Goal: Information Seeking & Learning: Learn about a topic

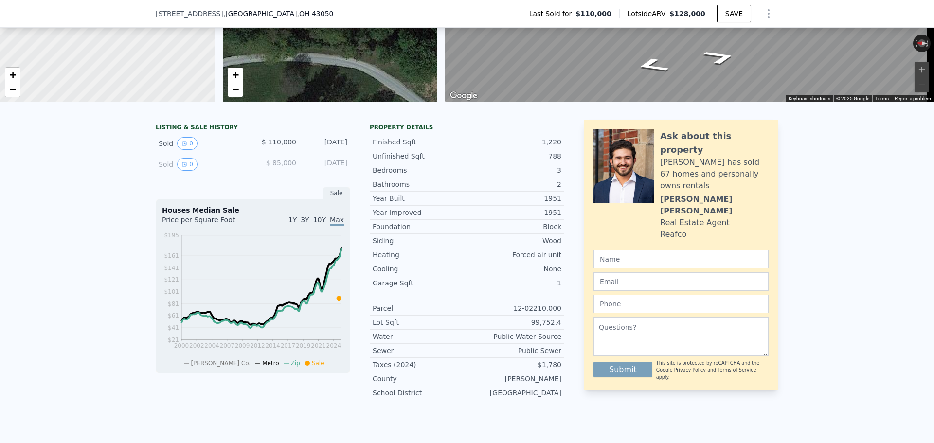
scroll to position [143, 0]
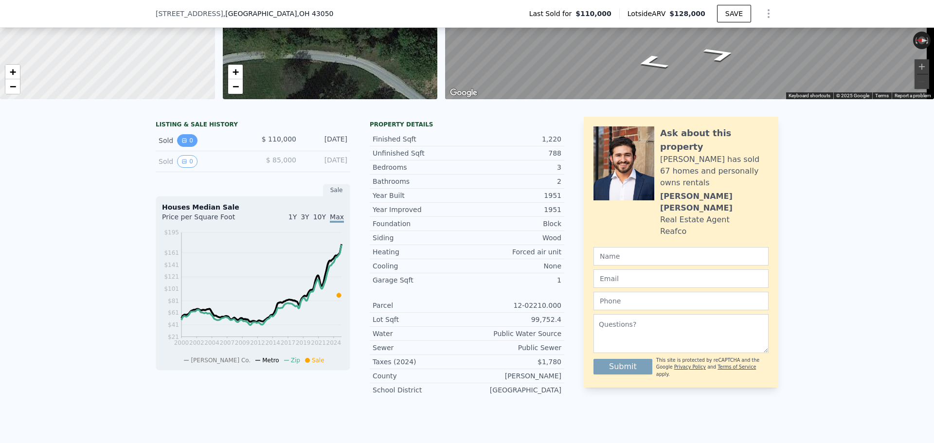
click at [184, 146] on button "0" at bounding box center [187, 140] width 20 height 13
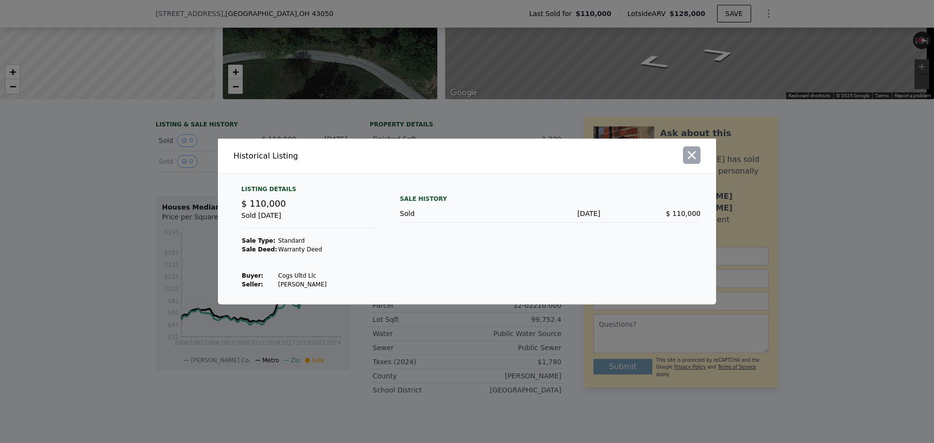
click at [685, 159] on icon "button" at bounding box center [692, 155] width 14 height 14
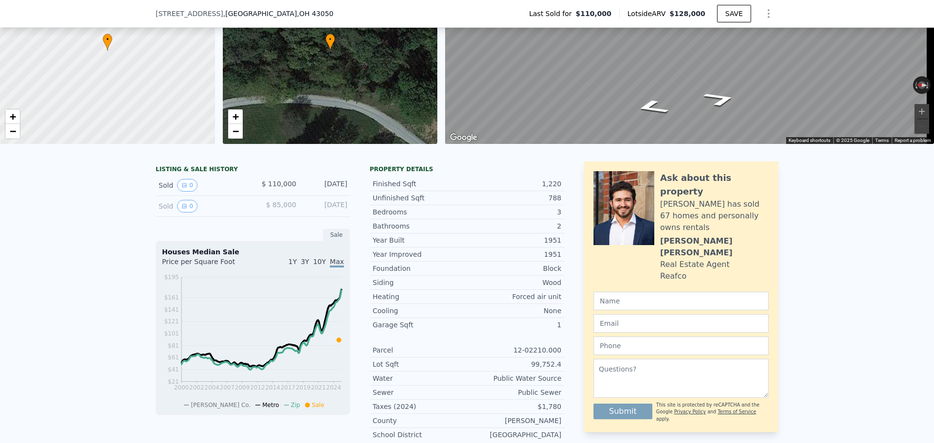
scroll to position [3, 0]
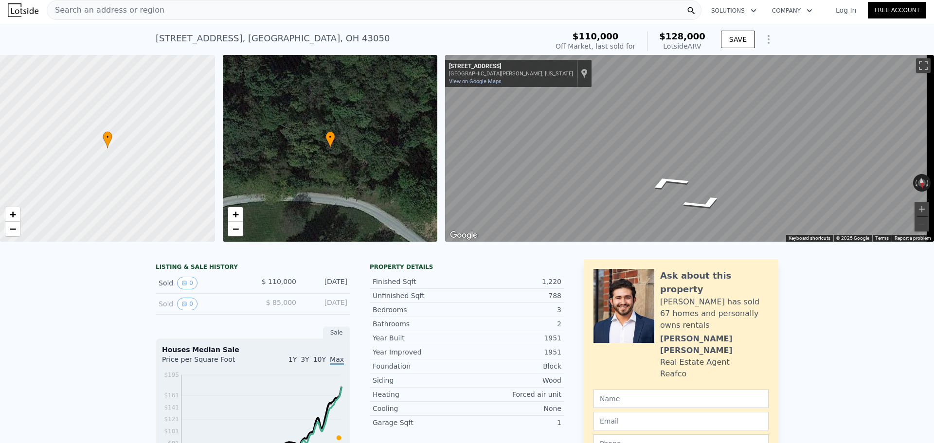
click at [381, 153] on div "• + − • + − ← Move left → Move right ↑ Move up ↓ Move down + Zoom in - Zoom out…" at bounding box center [467, 148] width 934 height 187
click at [396, 123] on div "• + − • + − ← Move left → Move right ↑ Move up ↓ Move down + Zoom in - Zoom out…" at bounding box center [467, 148] width 934 height 187
click at [717, 195] on icon "Go Southeast, Newark Rd" at bounding box center [720, 192] width 62 height 23
click at [206, 12] on div "Search an address or region" at bounding box center [374, 9] width 655 height 19
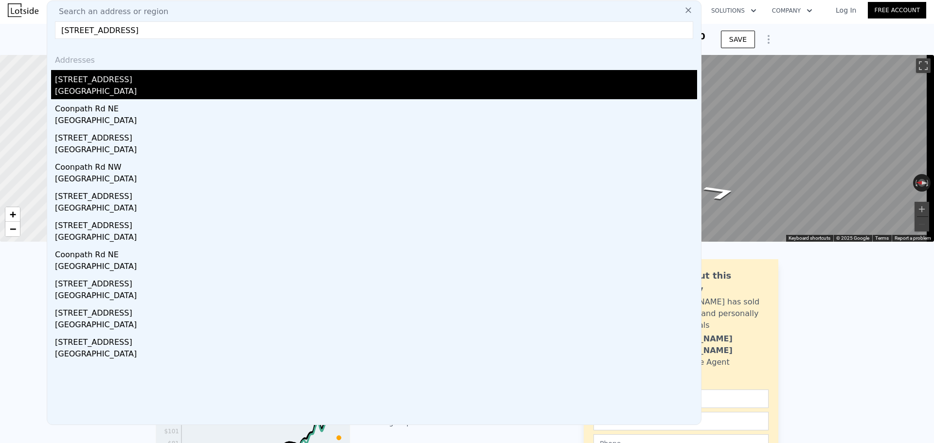
type input "[STREET_ADDRESS]"
click at [141, 86] on div "[GEOGRAPHIC_DATA]" at bounding box center [376, 93] width 642 height 14
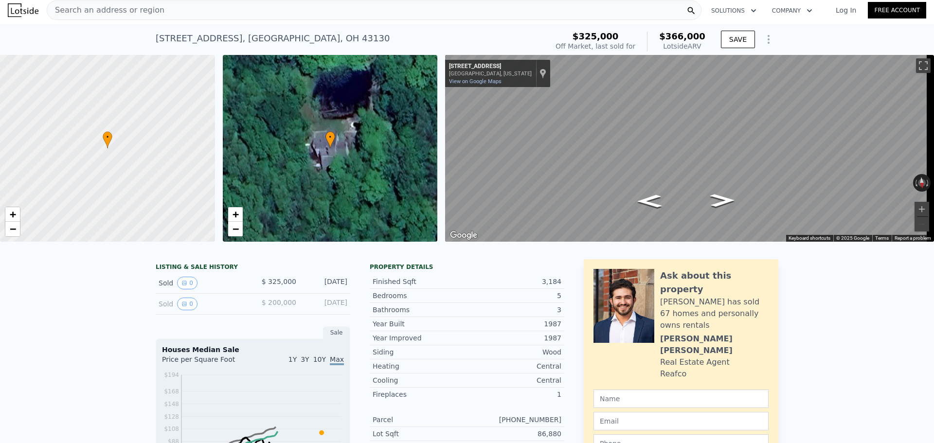
scroll to position [146, 0]
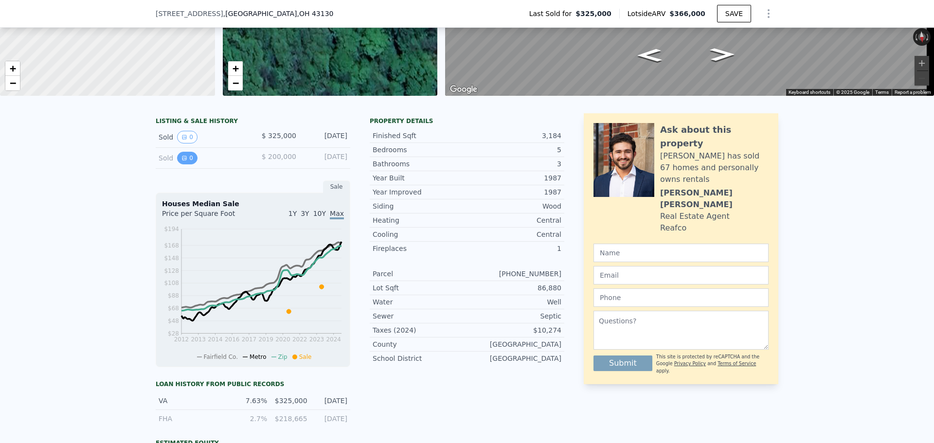
click at [183, 160] on button "0" at bounding box center [187, 158] width 20 height 13
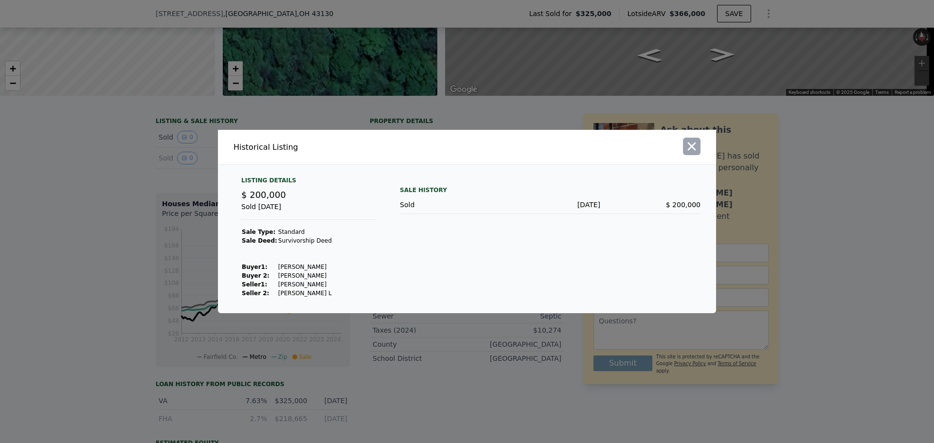
click at [687, 147] on icon "button" at bounding box center [692, 147] width 14 height 14
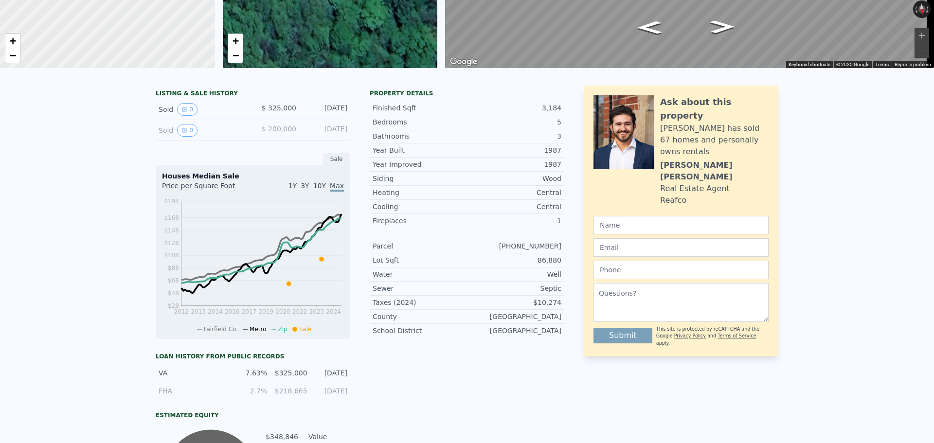
scroll to position [0, 0]
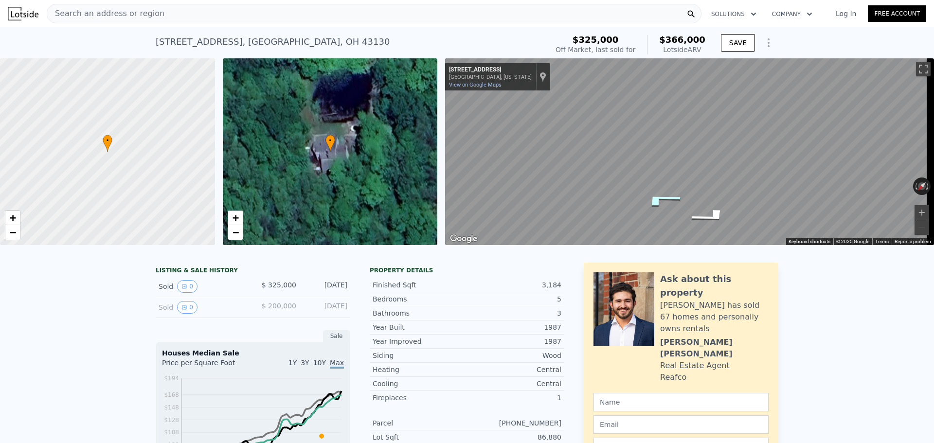
click at [653, 199] on icon "Go East, Coonpath Rd NE" at bounding box center [661, 200] width 72 height 22
click at [665, 203] on icon "Go East, Coonpath Rd NE" at bounding box center [661, 200] width 72 height 22
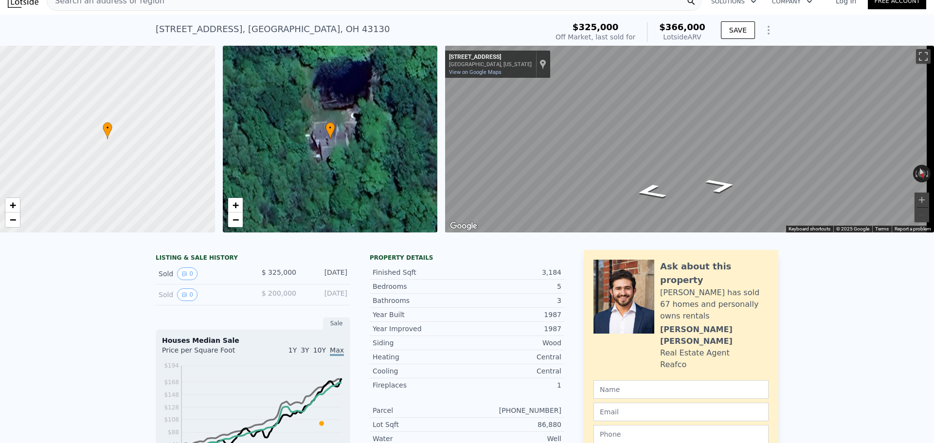
scroll to position [3, 0]
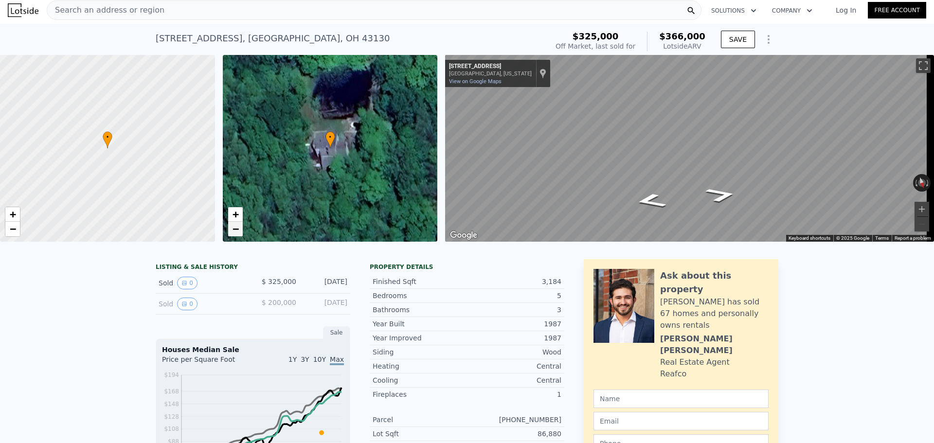
click at [233, 231] on span "−" at bounding box center [235, 229] width 6 height 12
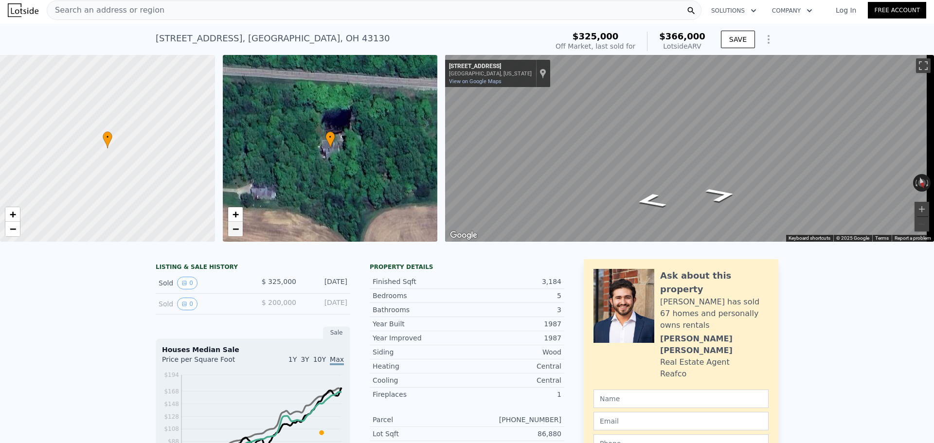
click at [233, 231] on span "−" at bounding box center [235, 229] width 6 height 12
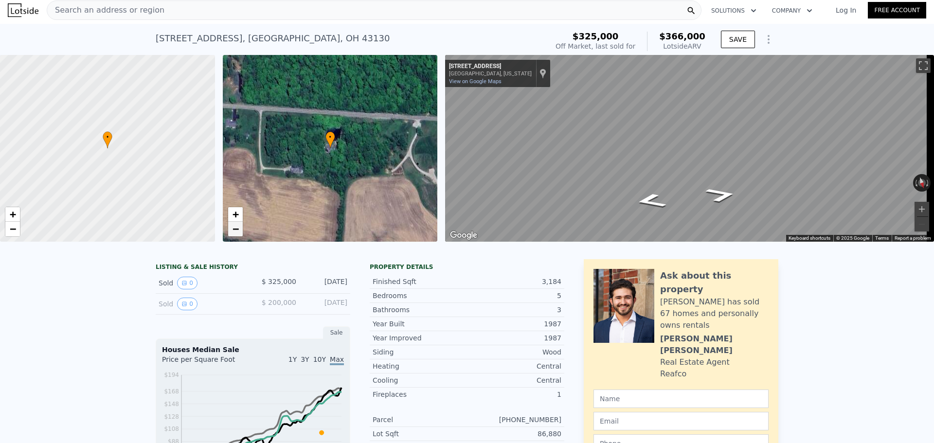
click at [233, 231] on span "−" at bounding box center [235, 229] width 6 height 12
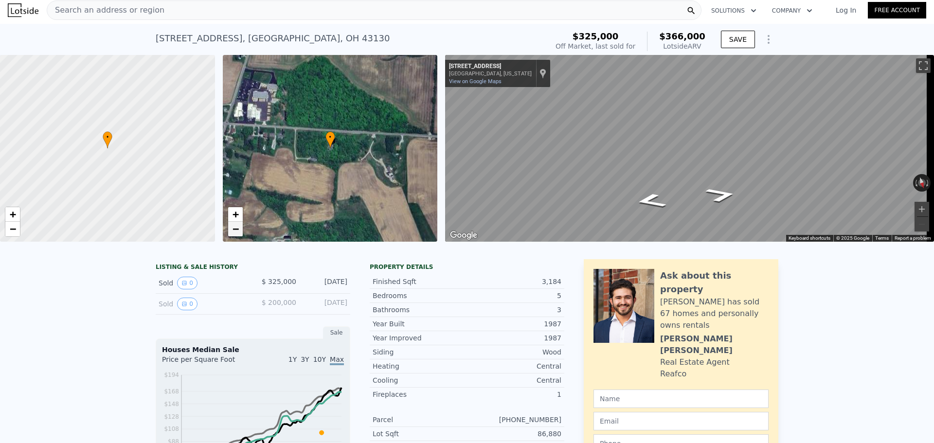
click at [233, 231] on span "−" at bounding box center [235, 229] width 6 height 12
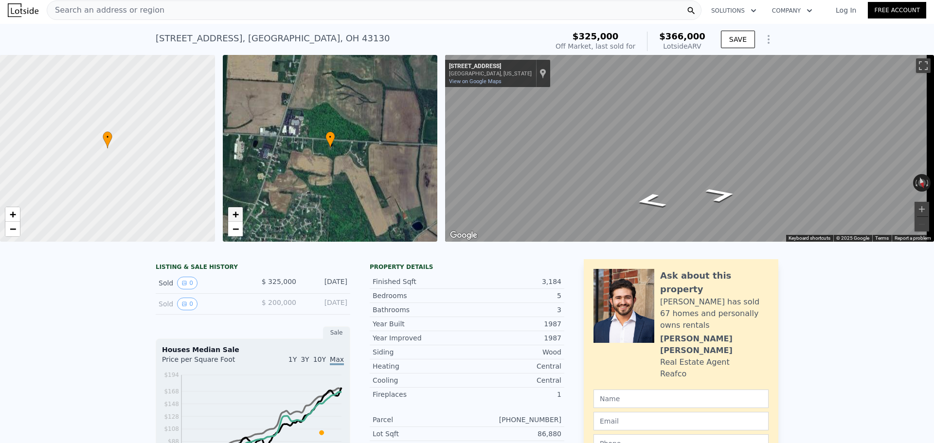
click at [232, 211] on span "+" at bounding box center [235, 214] width 6 height 12
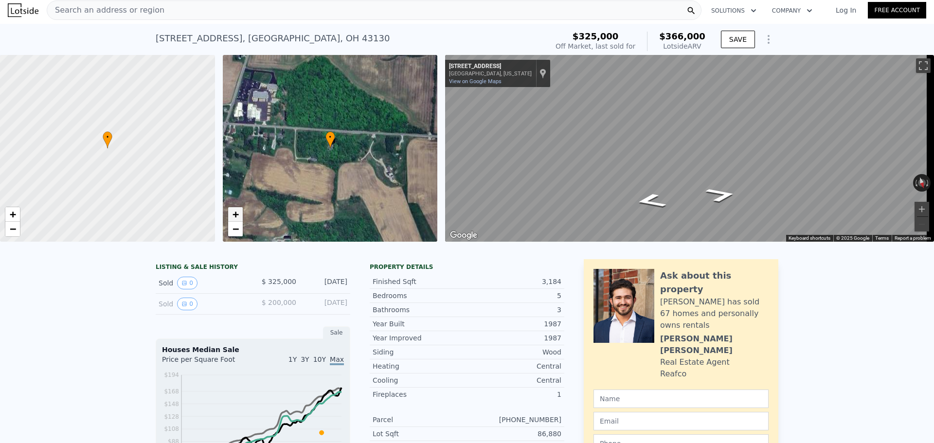
click at [232, 211] on span "+" at bounding box center [235, 214] width 6 height 12
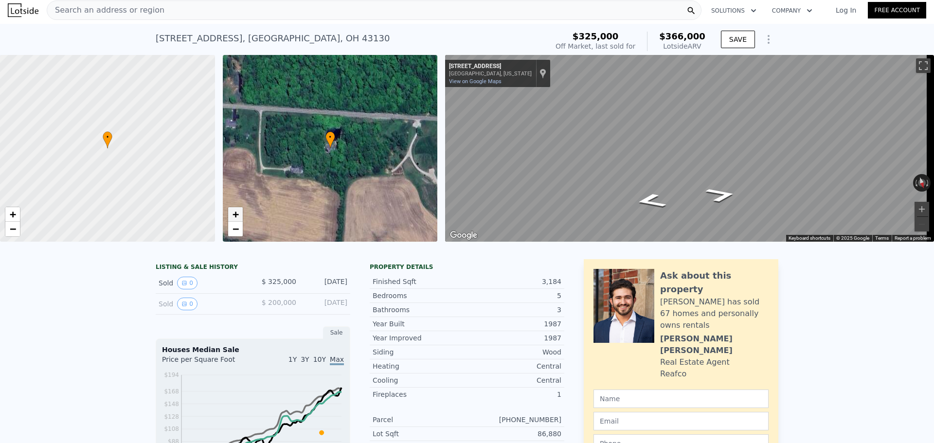
click at [232, 211] on span "+" at bounding box center [235, 214] width 6 height 12
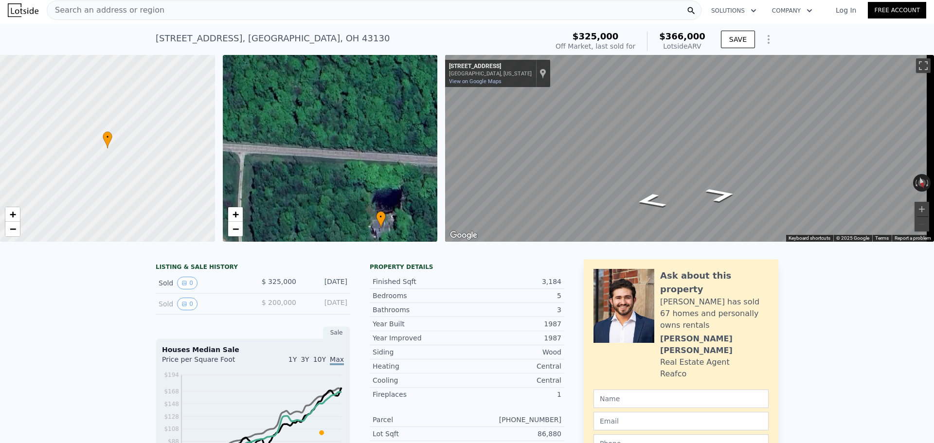
drag, startPoint x: 294, startPoint y: 134, endPoint x: 413, endPoint y: 246, distance: 162.8
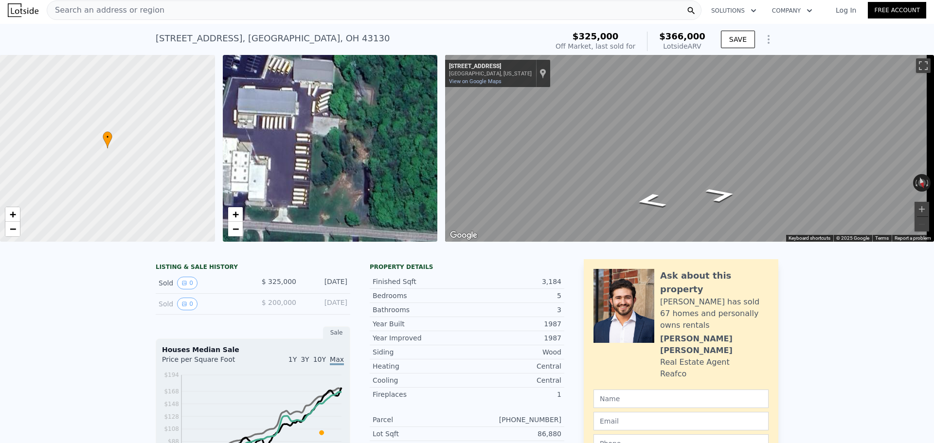
drag, startPoint x: 310, startPoint y: 158, endPoint x: 434, endPoint y: 204, distance: 132.7
click at [434, 204] on div "• + −" at bounding box center [330, 148] width 215 height 187
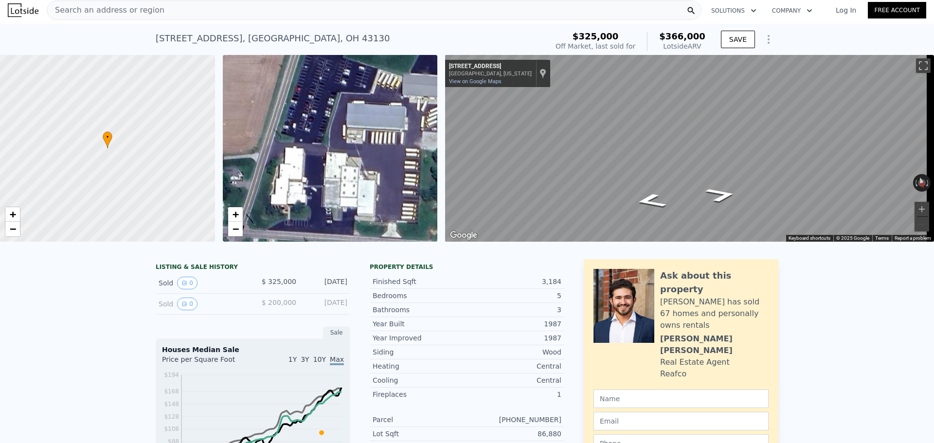
drag, startPoint x: 341, startPoint y: 167, endPoint x: 428, endPoint y: 184, distance: 89.2
click at [428, 184] on div "• + −" at bounding box center [330, 148] width 215 height 187
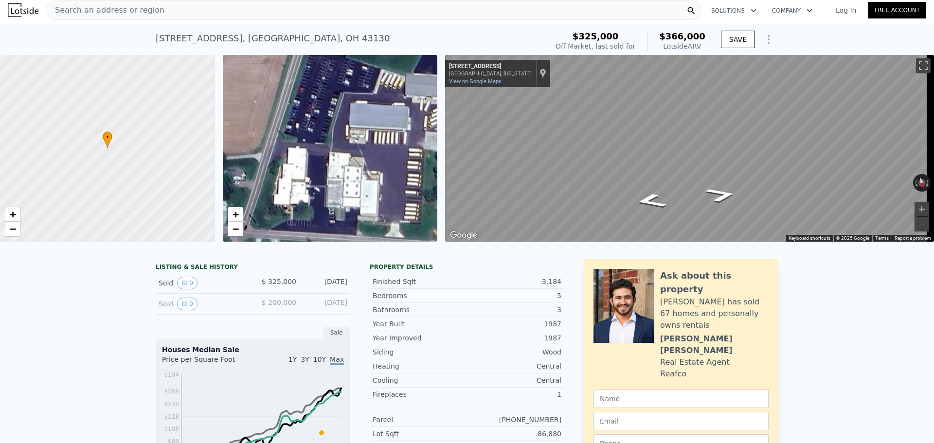
click at [376, 125] on div "• + −" at bounding box center [330, 148] width 215 height 187
click at [237, 230] on span "−" at bounding box center [235, 229] width 6 height 12
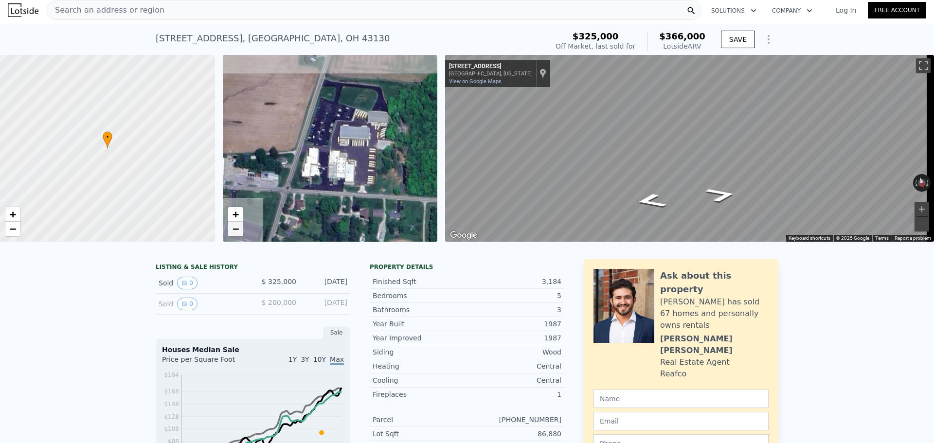
click at [237, 230] on span "−" at bounding box center [235, 229] width 6 height 12
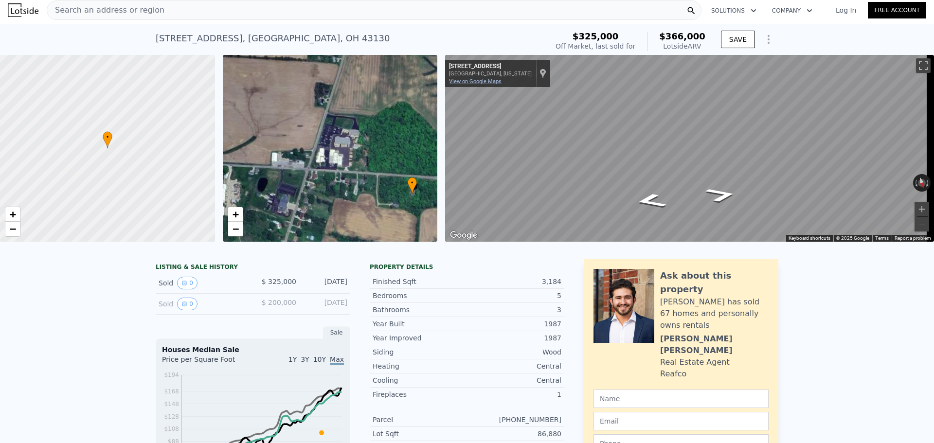
click at [479, 83] on link "View on Google Maps" at bounding box center [475, 81] width 53 height 6
